Goal: Information Seeking & Learning: Find contact information

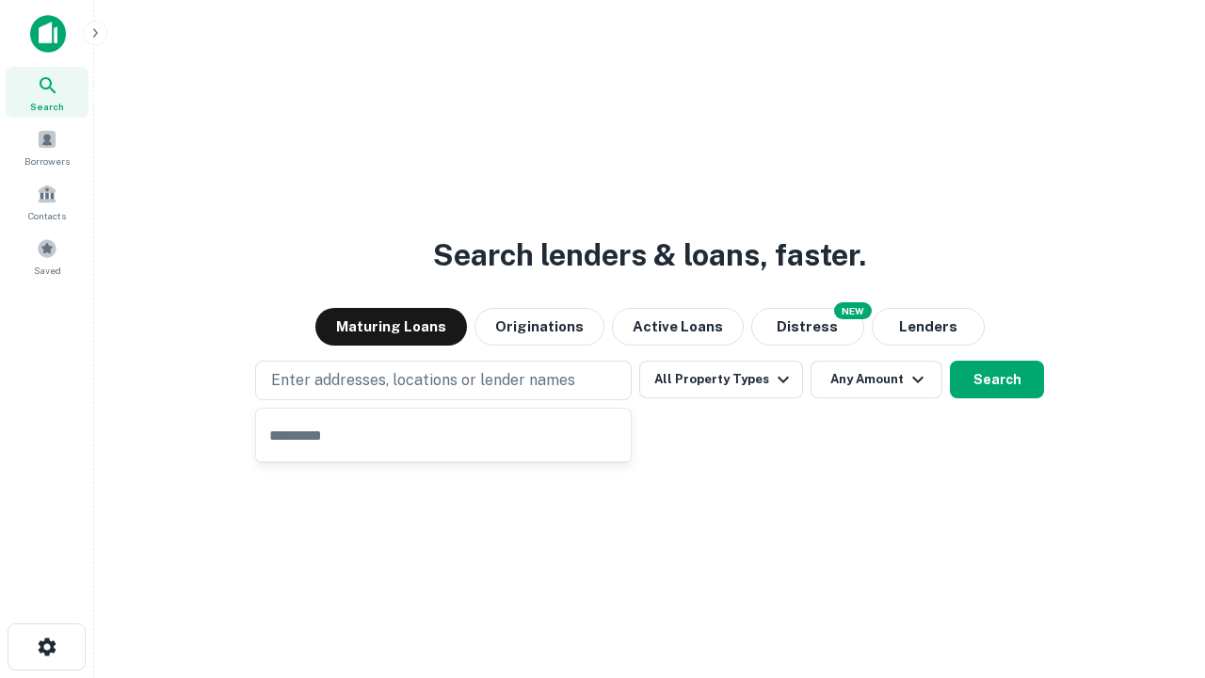
type input "**********"
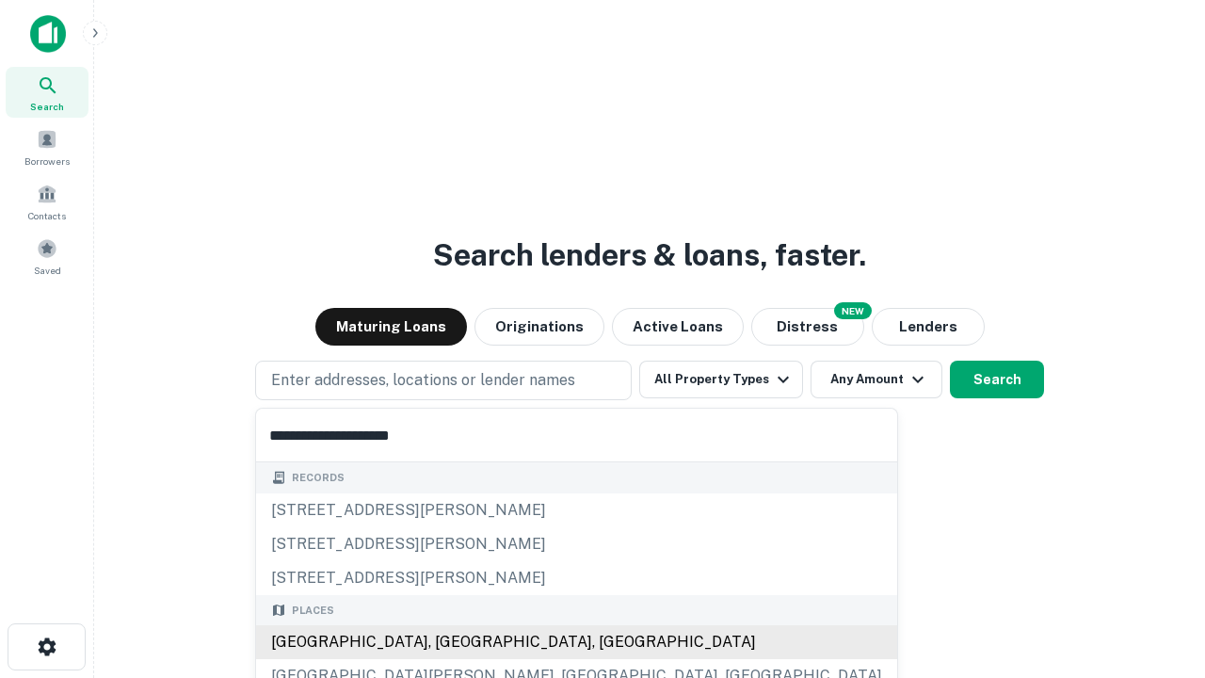
click at [450, 642] on div "Santa Monica, CA, USA" at bounding box center [576, 642] width 641 height 34
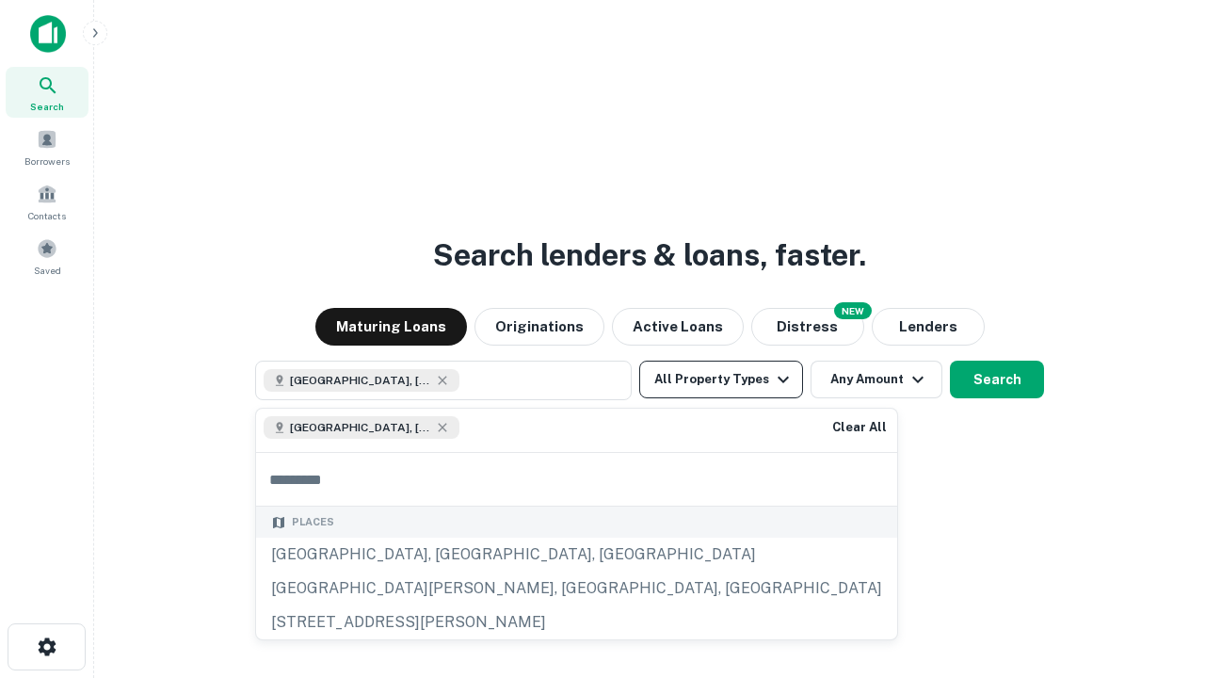
click at [721, 379] on button "All Property Types" at bounding box center [721, 380] width 164 height 38
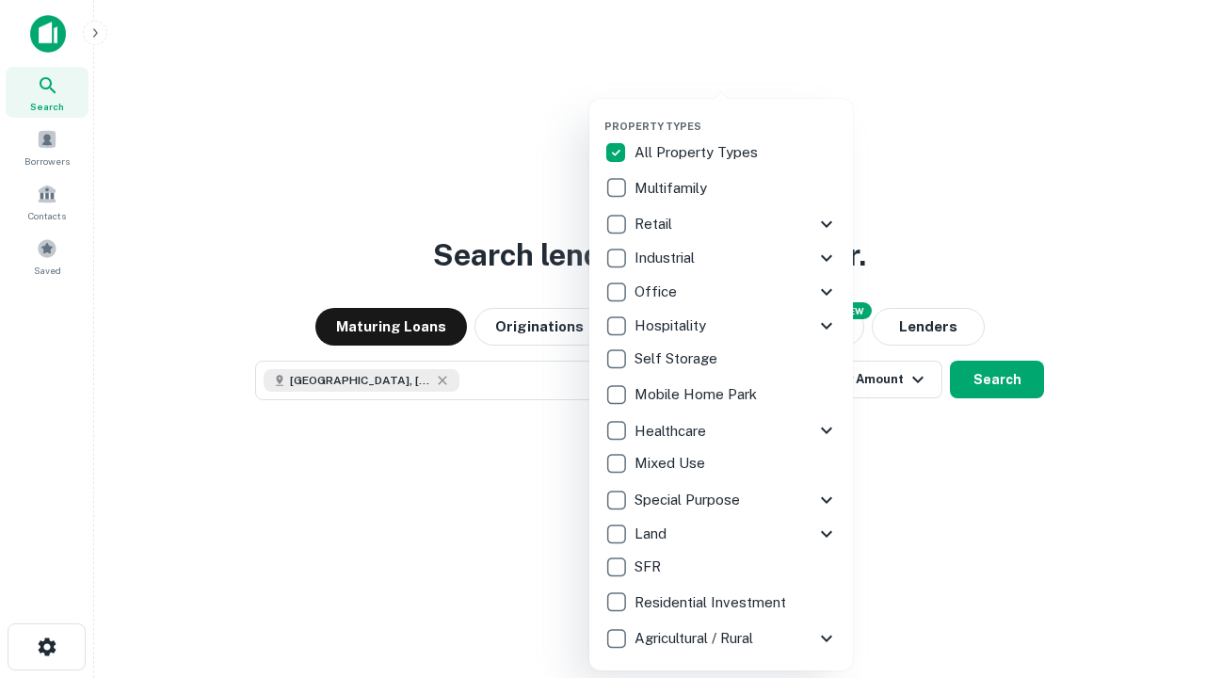
click at [736, 114] on button "button" at bounding box center [736, 114] width 264 height 1
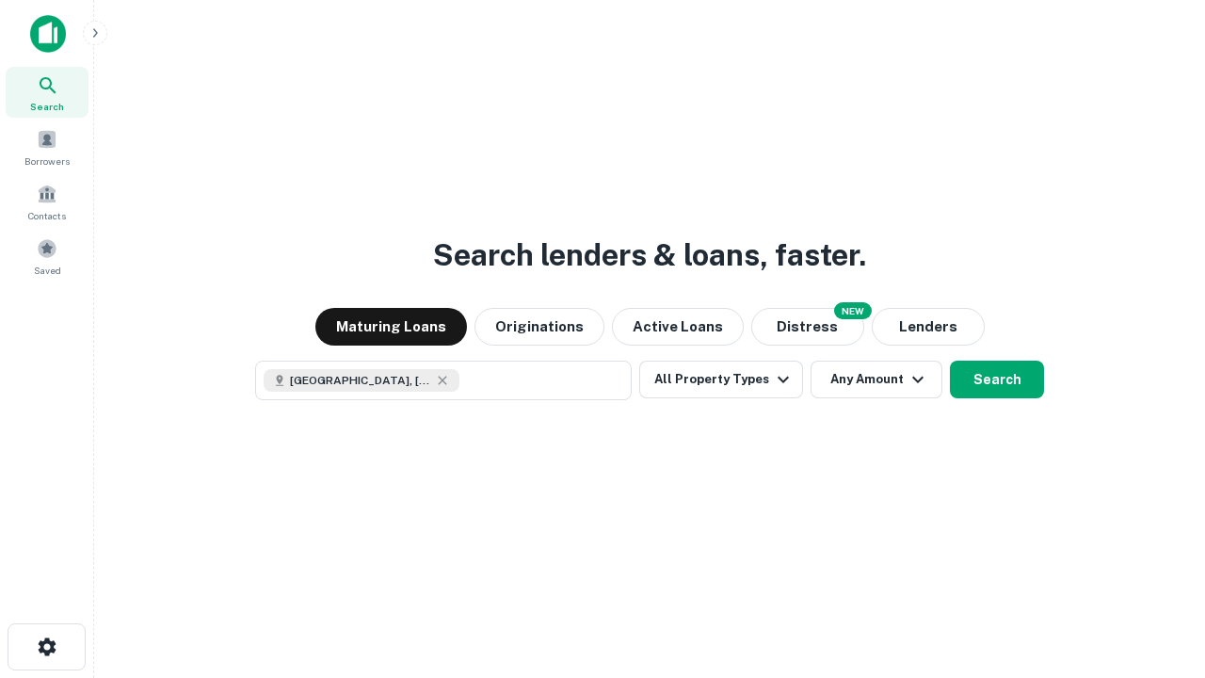
scroll to position [30, 0]
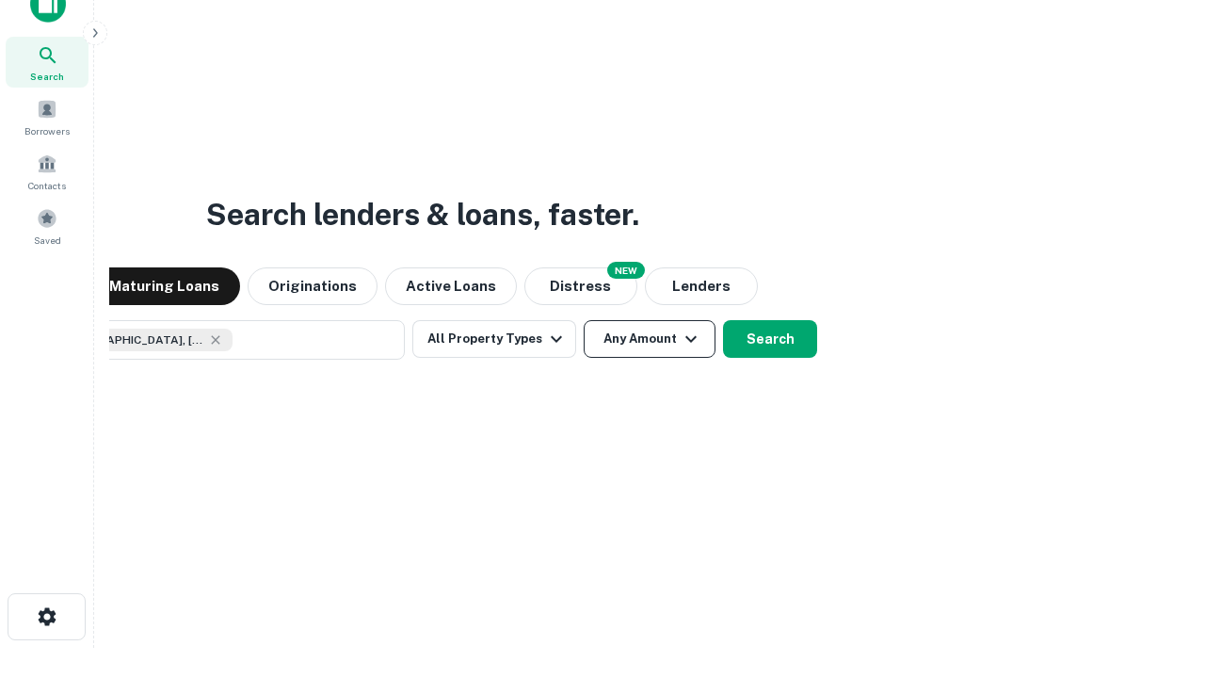
click at [584, 320] on button "Any Amount" at bounding box center [650, 339] width 132 height 38
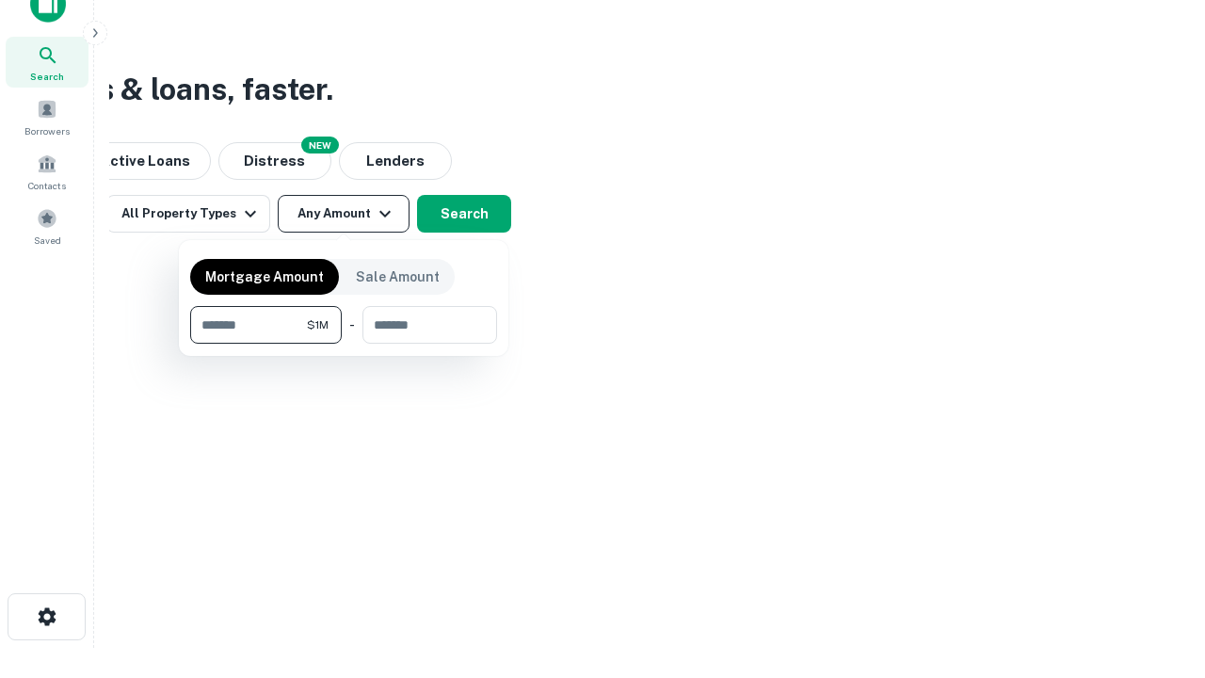
type input "*******"
click at [344, 344] on button "button" at bounding box center [343, 344] width 307 height 1
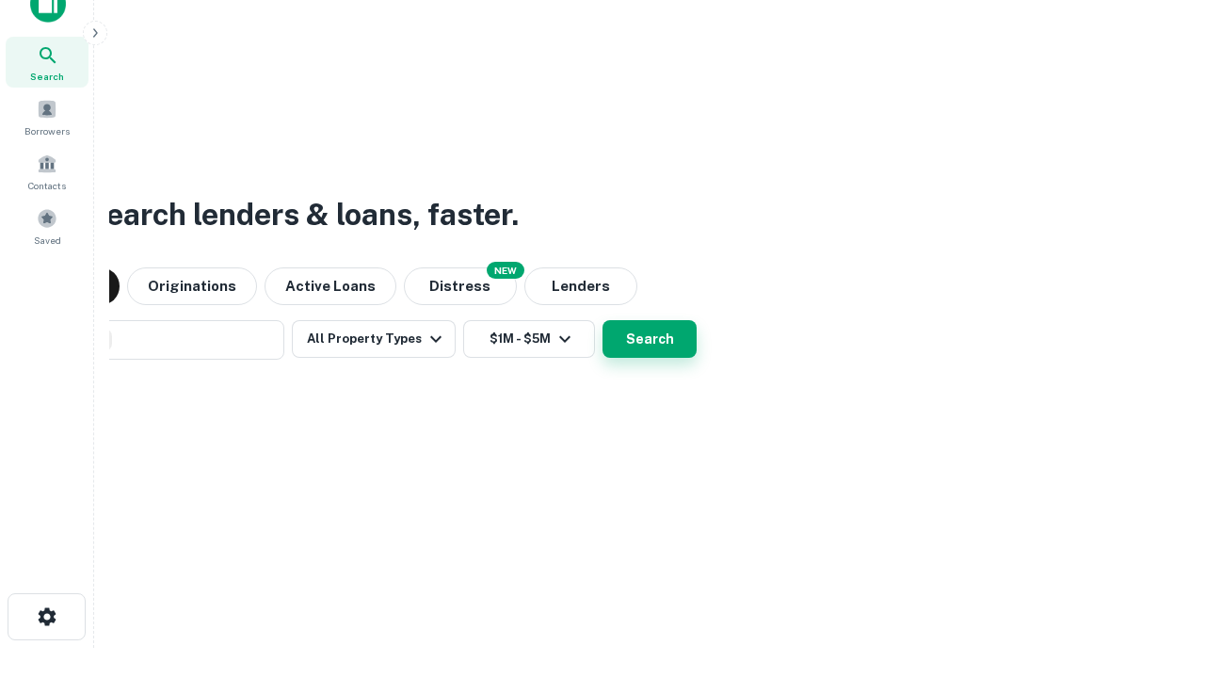
click at [603, 320] on button "Search" at bounding box center [650, 339] width 94 height 38
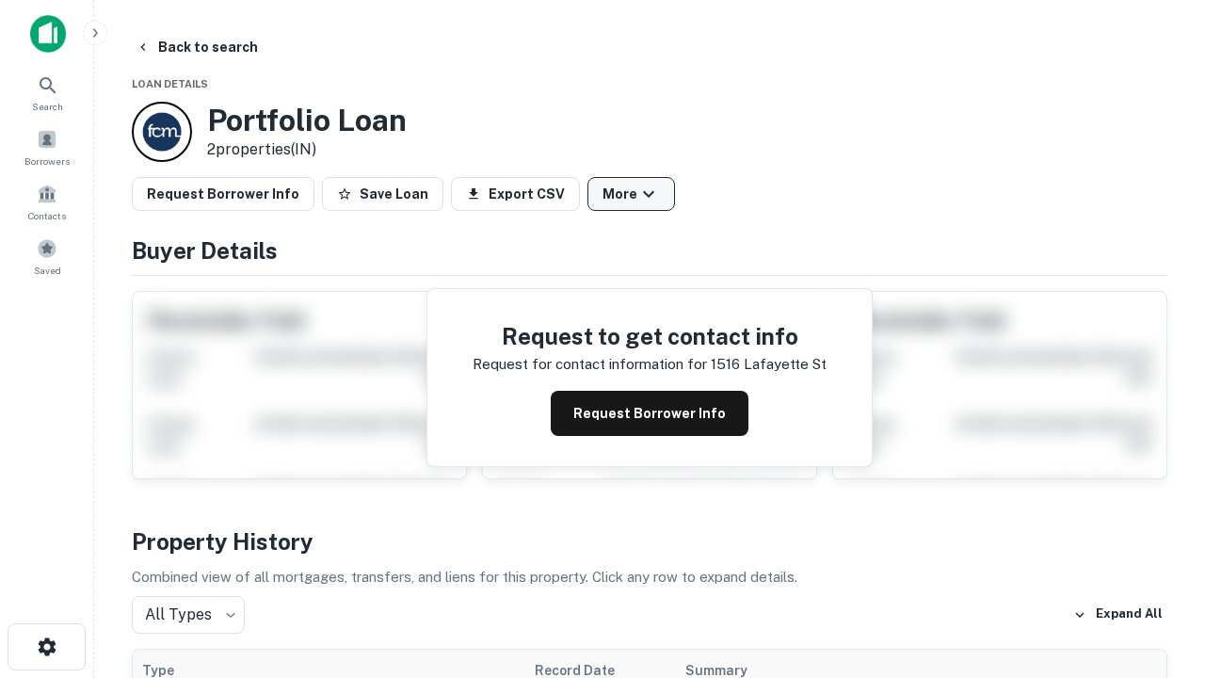
click at [631, 194] on button "More" at bounding box center [632, 194] width 88 height 34
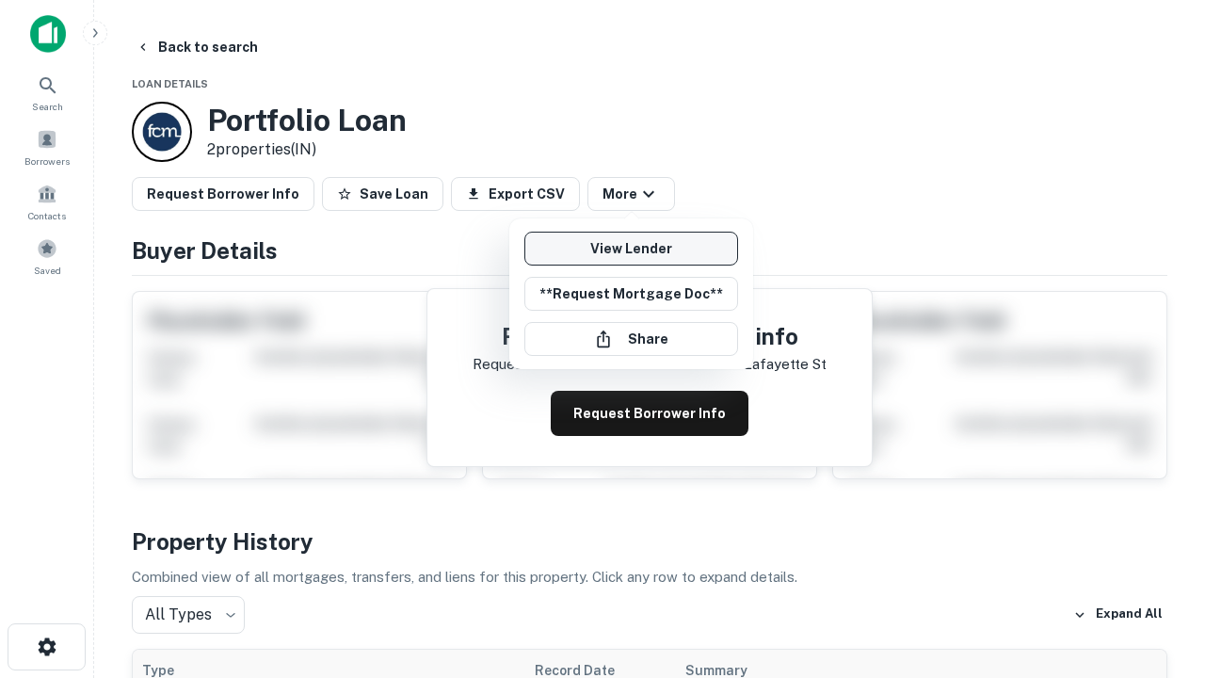
click at [631, 249] on link "View Lender" at bounding box center [631, 249] width 214 height 34
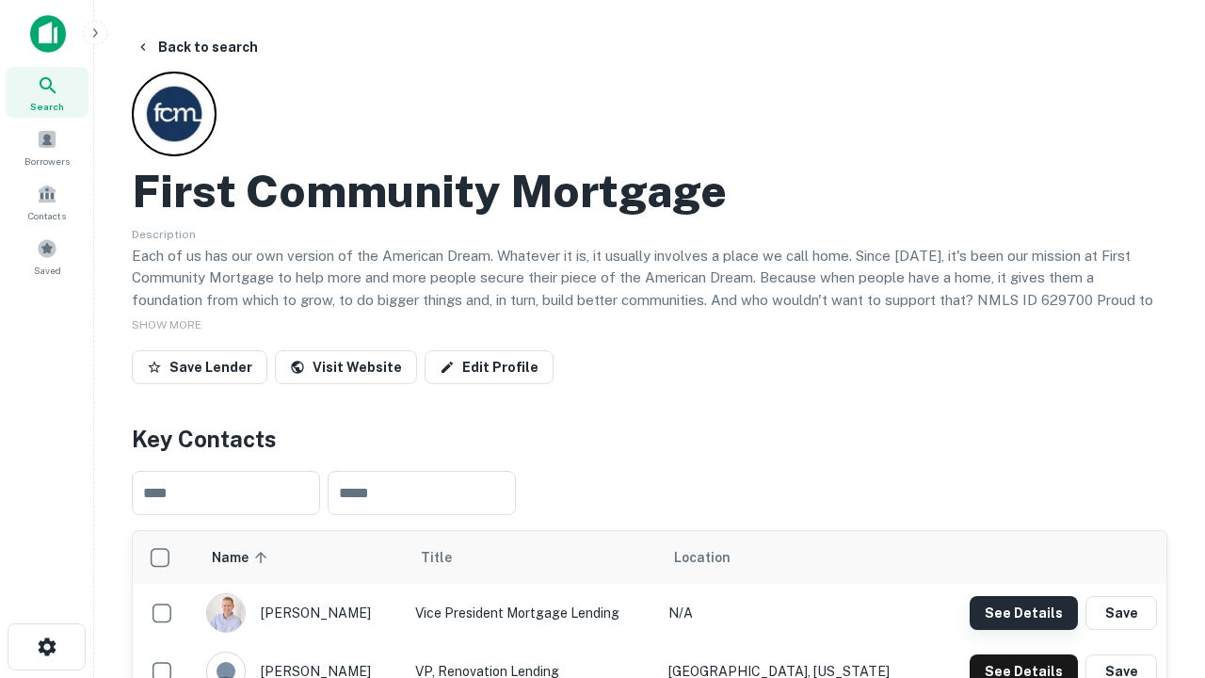
click at [1023, 612] on button "See Details" at bounding box center [1024, 613] width 108 height 34
